Goal: Task Accomplishment & Management: Use online tool/utility

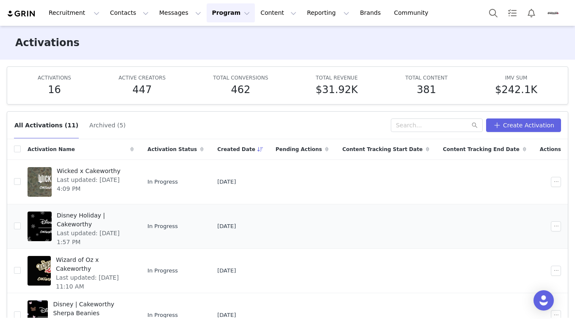
click at [99, 229] on span "Last updated: [DATE] 1:57 PM" at bounding box center [93, 238] width 72 height 18
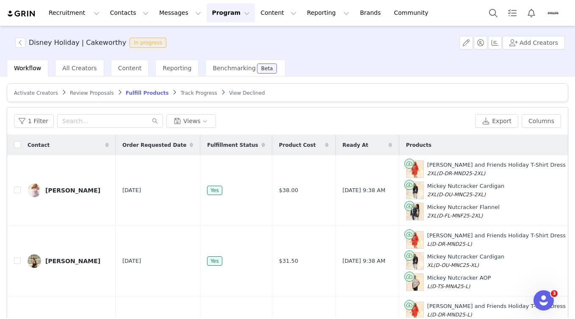
click at [48, 91] on span "Activate Creators" at bounding box center [36, 93] width 44 height 6
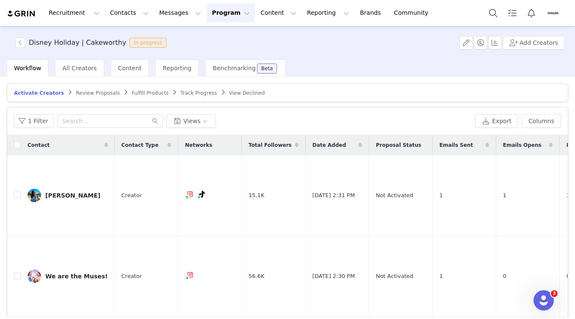
click at [88, 92] on span "Review Proposals" at bounding box center [98, 93] width 44 height 6
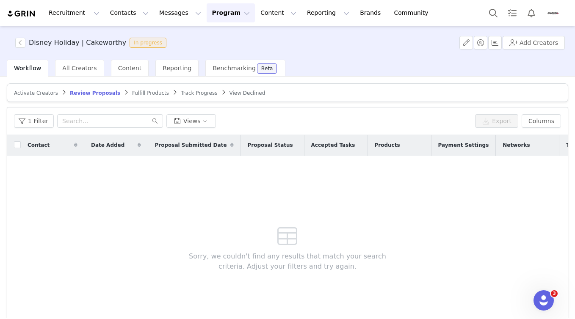
click at [52, 92] on span "Activate Creators" at bounding box center [36, 93] width 44 height 6
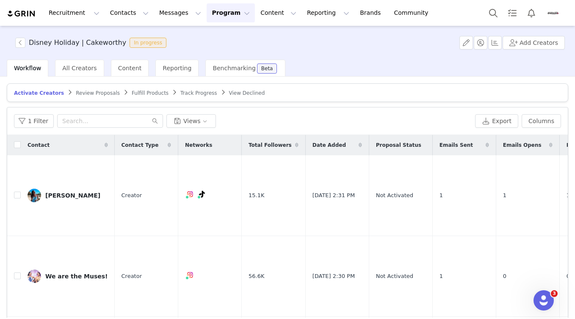
click at [405, 79] on div "Activate Creators Review Proposals Fulfill Products Track Progress View Decline…" at bounding box center [287, 197] width 575 height 241
click at [529, 44] on button "Add Creators" at bounding box center [533, 43] width 62 height 14
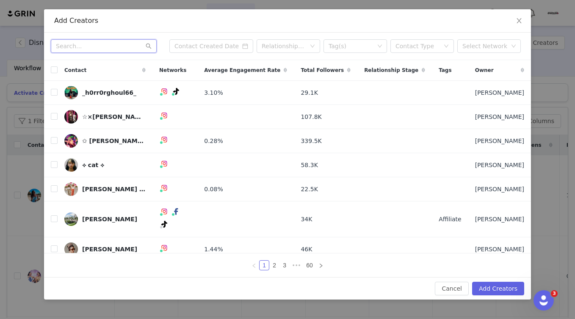
click at [80, 46] on input "text" at bounding box center [104, 46] width 106 height 14
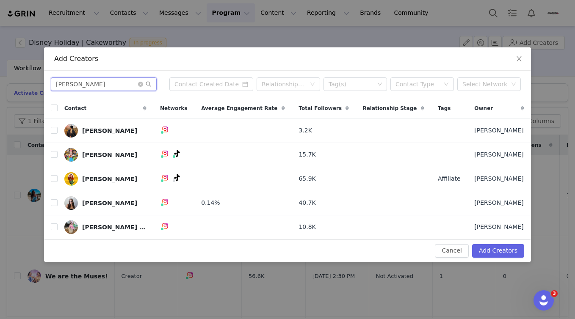
type input "[PERSON_NAME]"
drag, startPoint x: 80, startPoint y: 46, endPoint x: 109, endPoint y: 55, distance: 30.8
click at [109, 55] on div "Add Creators" at bounding box center [287, 58] width 466 height 9
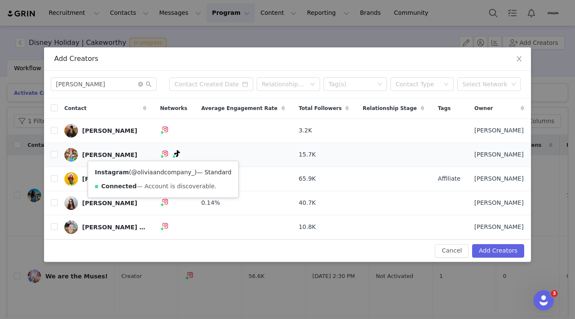
click at [161, 172] on link "@oliviaandcompany_" at bounding box center [162, 172] width 63 height 7
